Goal: Information Seeking & Learning: Learn about a topic

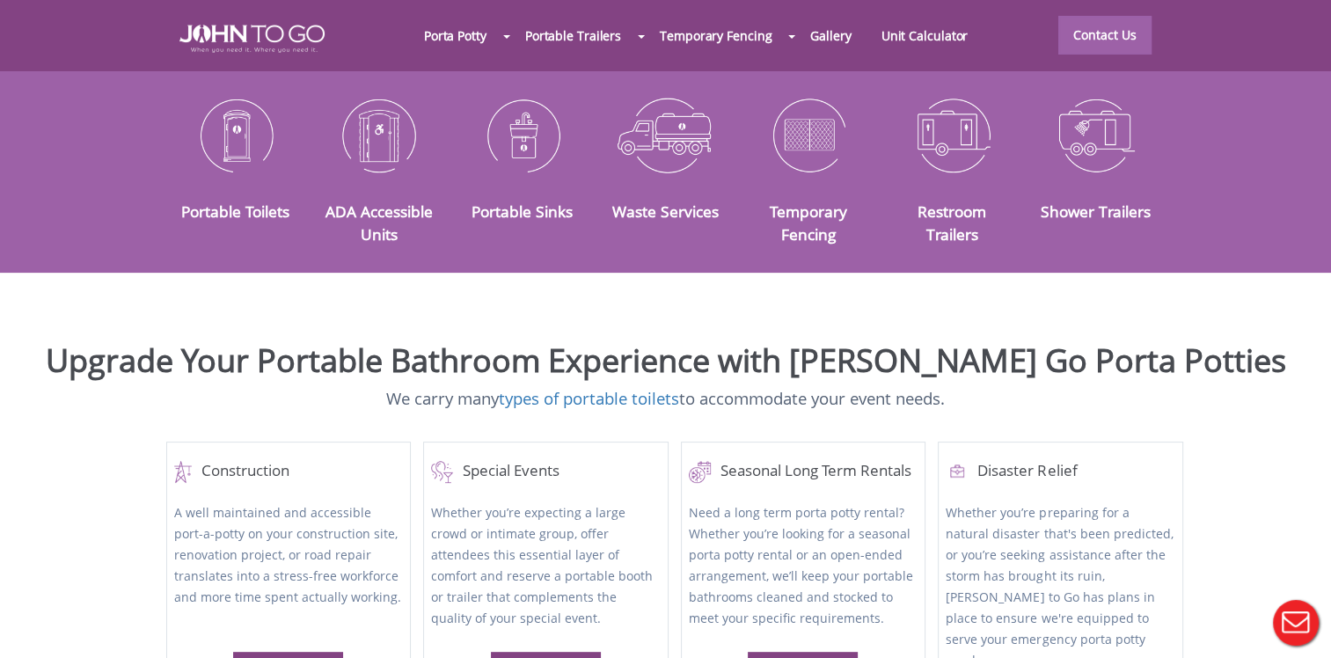
scroll to position [469, 0]
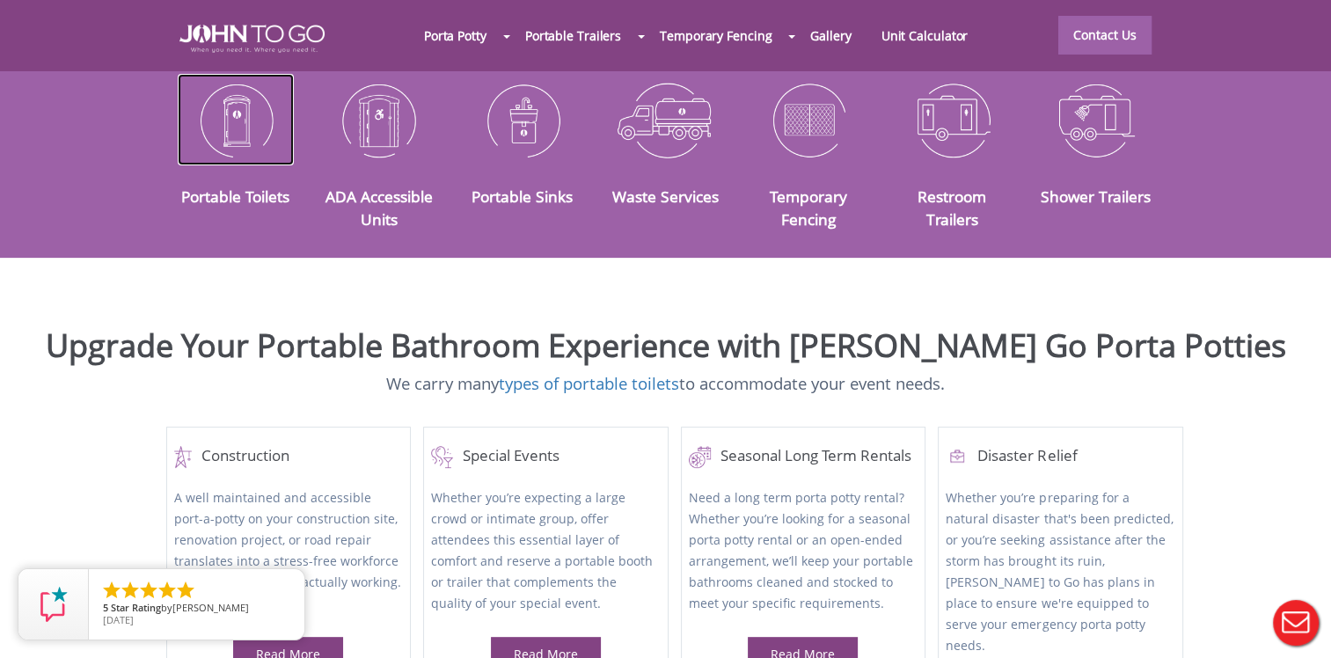
click at [244, 114] on img at bounding box center [236, 120] width 117 height 92
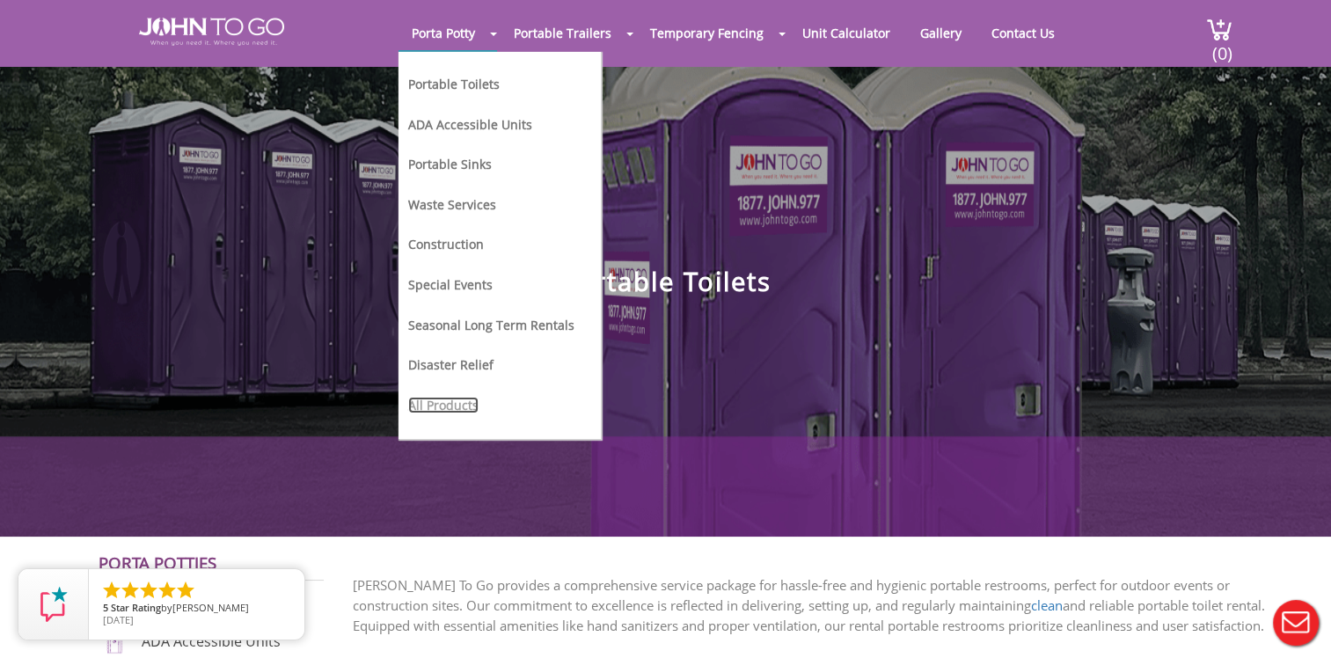
click at [437, 397] on link "All Products" at bounding box center [443, 405] width 70 height 17
click at [462, 400] on link "All Products" at bounding box center [443, 405] width 70 height 17
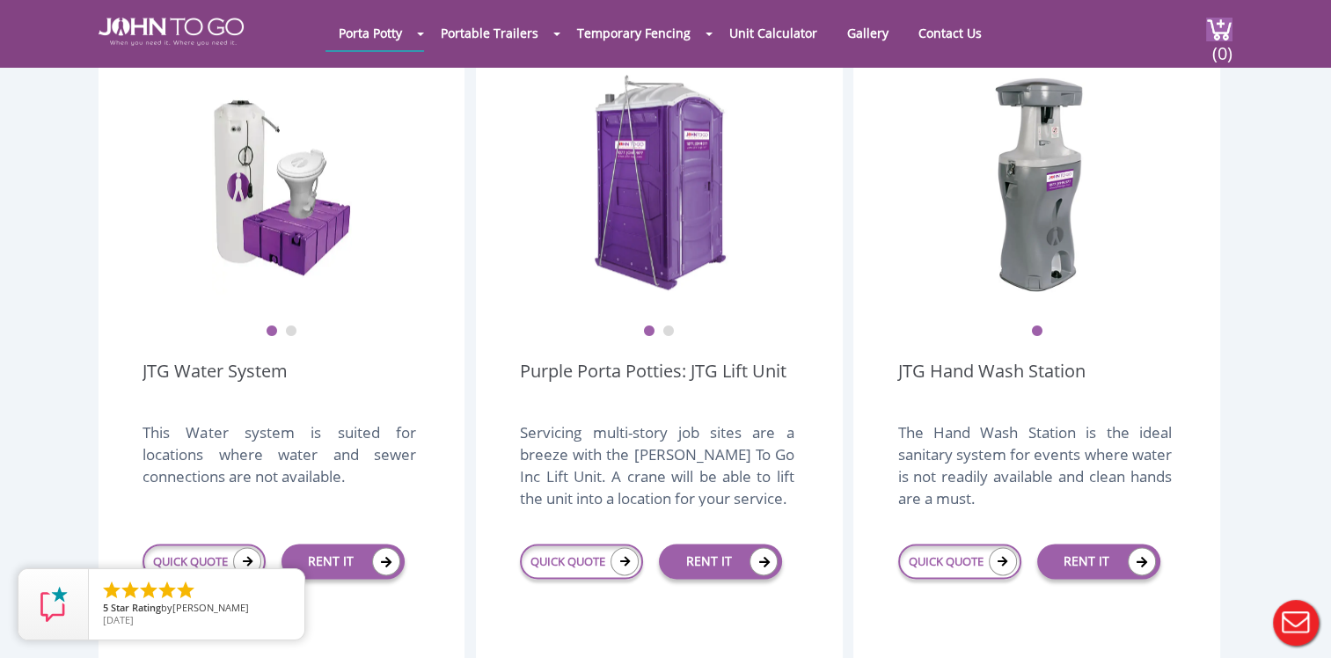
scroll to position [2082, 0]
click at [238, 360] on link "JTG Water System" at bounding box center [215, 384] width 145 height 49
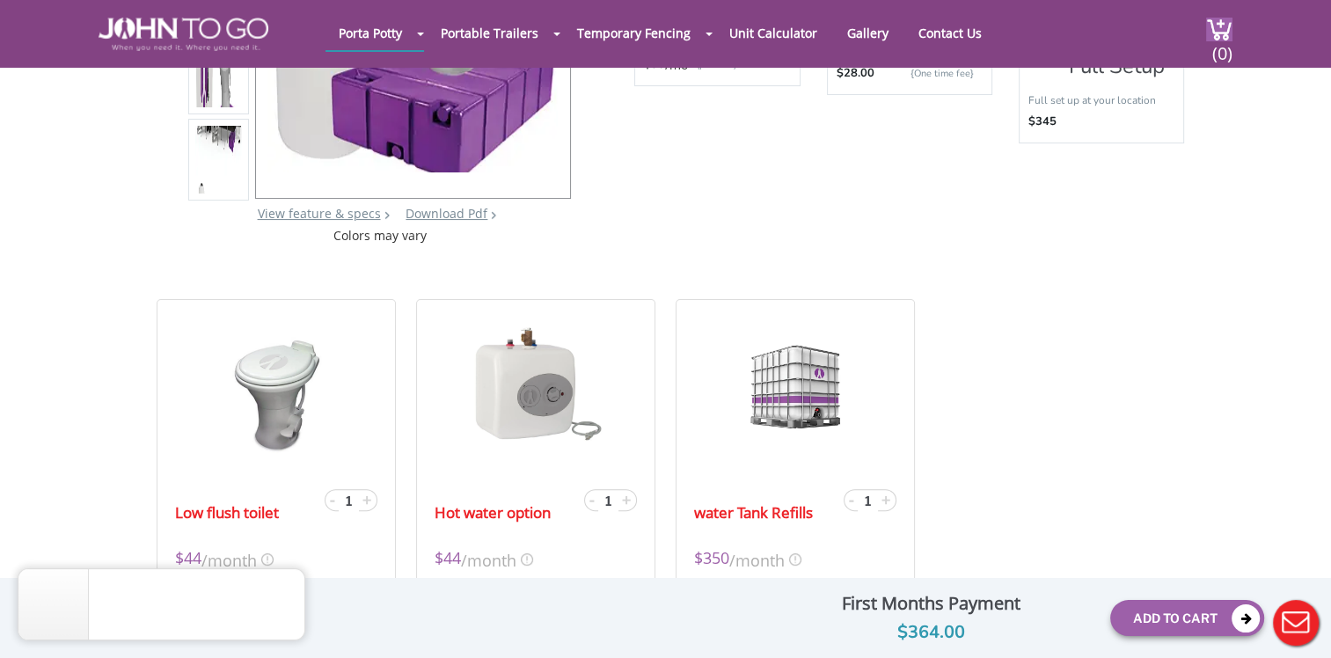
scroll to position [322, 0]
